Goal: Task Accomplishment & Management: Manage account settings

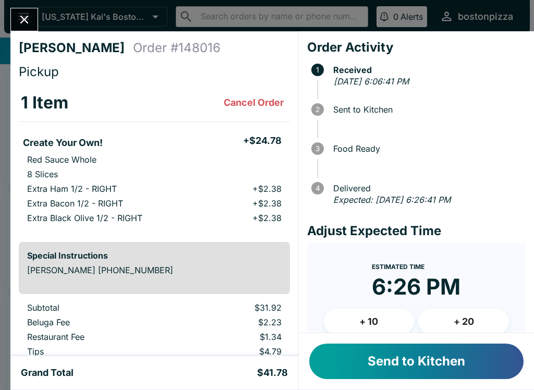
click at [390, 363] on button "Send to Kitchen" at bounding box center [416, 361] width 214 height 35
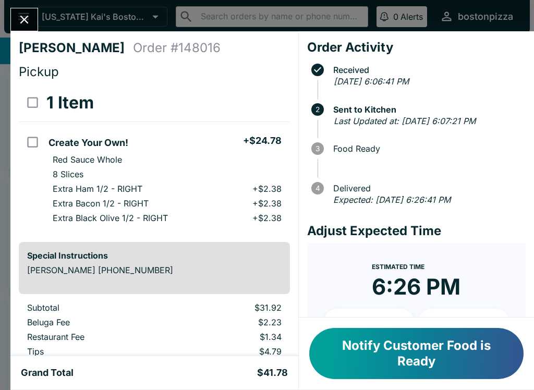
scroll to position [2, 0]
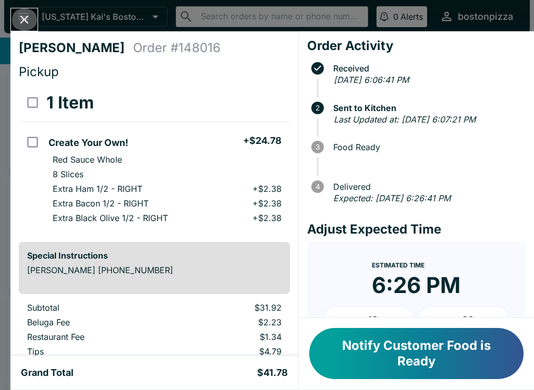
click at [26, 21] on icon "Close" at bounding box center [24, 20] width 8 height 8
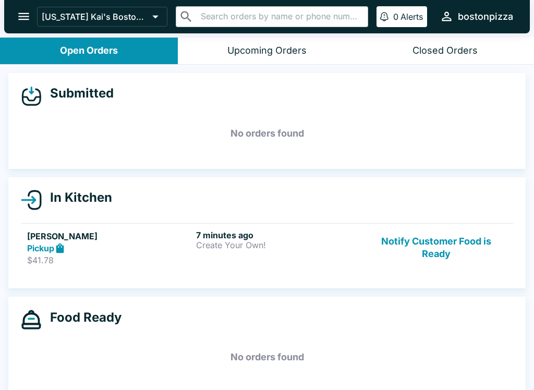
click at [62, 249] on icon at bounding box center [60, 248] width 8 height 10
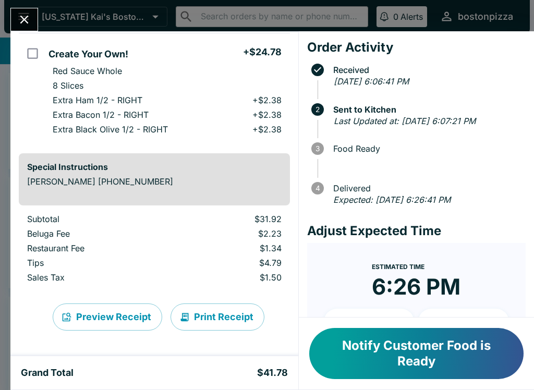
scroll to position [89, 0]
click at [413, 355] on button "Notify Customer Food is Ready" at bounding box center [416, 353] width 214 height 51
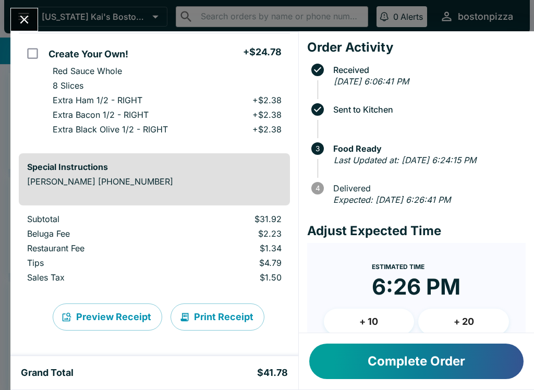
click at [20, 20] on icon "Close" at bounding box center [24, 20] width 14 height 14
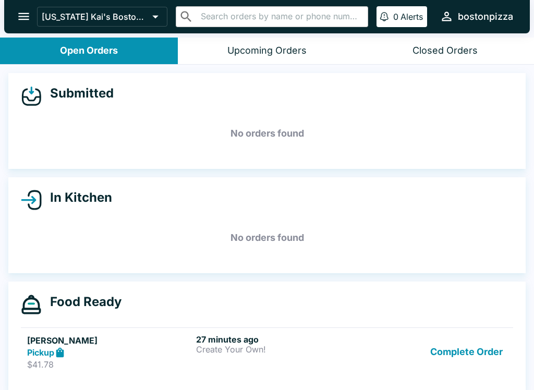
click at [17, 10] on icon "open drawer" at bounding box center [24, 16] width 14 height 14
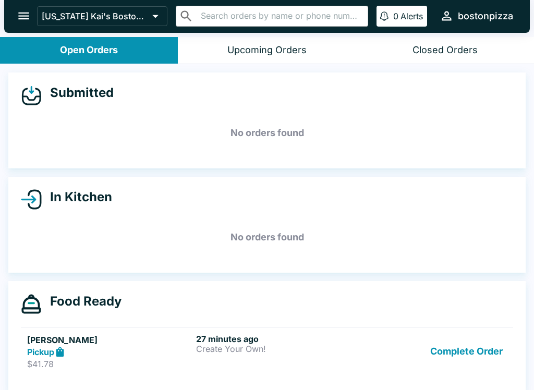
click at [20, 14] on icon "open drawer" at bounding box center [24, 16] width 14 height 14
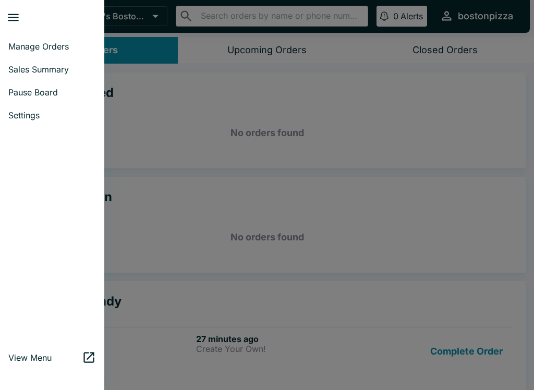
click at [31, 71] on span "Sales Summary" at bounding box center [52, 69] width 88 height 10
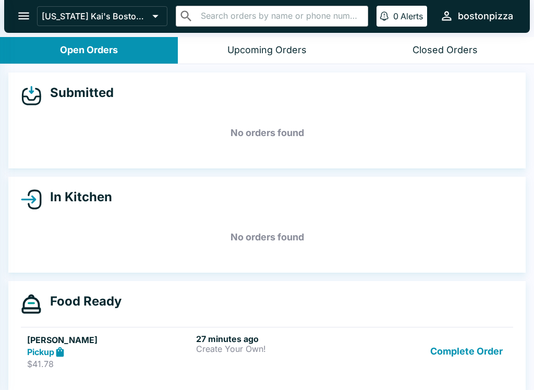
select select "03:00"
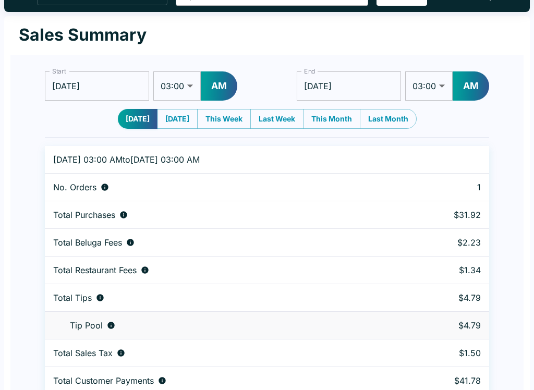
scroll to position [32, 0]
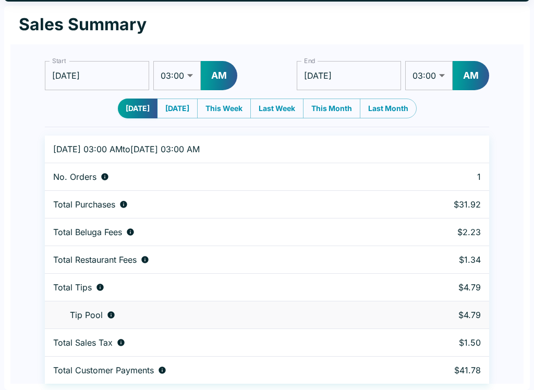
click at [12, 13] on div "Sales Summary" at bounding box center [266, 25] width 513 height 39
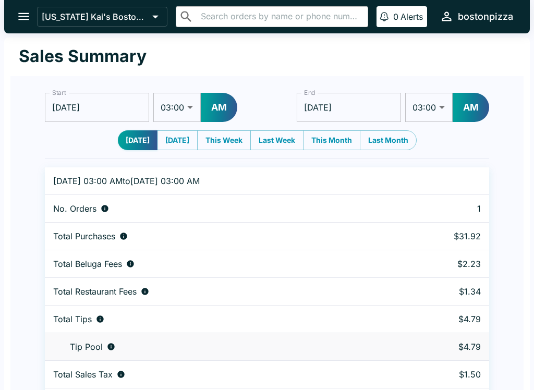
click at [14, 16] on button "open drawer" at bounding box center [23, 16] width 27 height 27
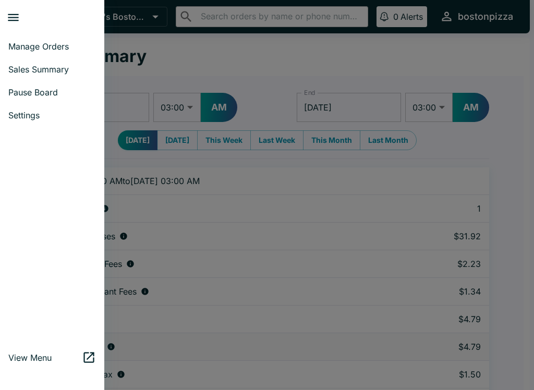
click at [26, 45] on span "Manage Orders" at bounding box center [52, 46] width 88 height 10
